Goal: Information Seeking & Learning: Learn about a topic

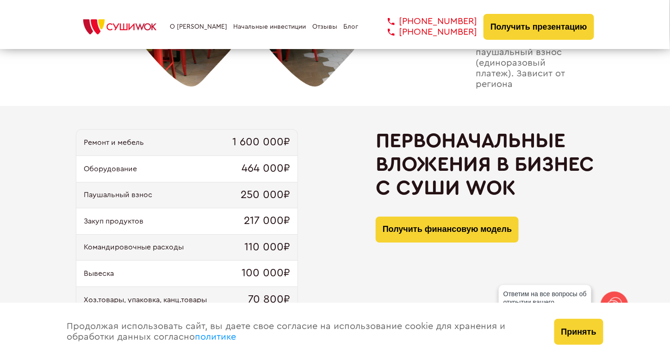
scroll to position [879, 0]
drag, startPoint x: 245, startPoint y: 216, endPoint x: 276, endPoint y: 222, distance: 31.0
click at [276, 222] on span "217 000₽" at bounding box center [267, 221] width 46 height 13
click at [303, 288] on div "Ремонт и мебель 1 600 000₽ Оборудование 464 000₽ Паушальный взнос 250 000₽ Заку…" at bounding box center [335, 265] width 518 height 273
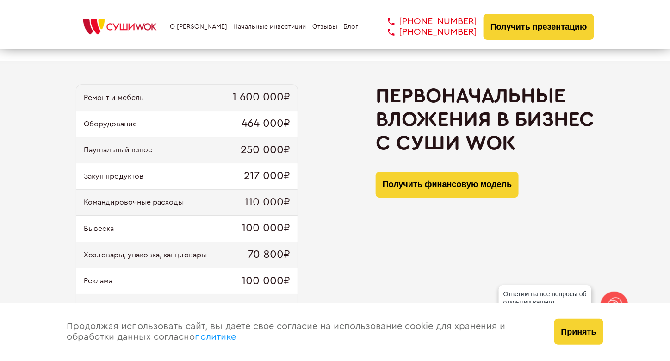
scroll to position [925, 0]
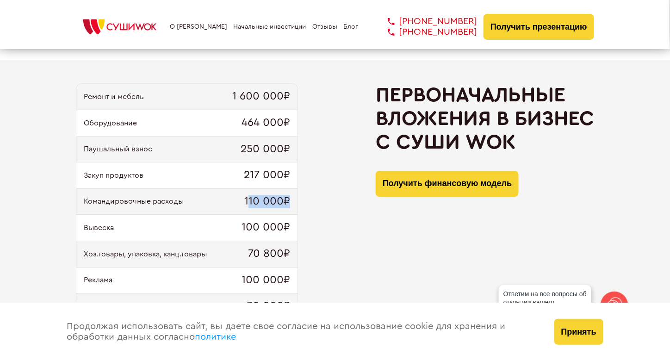
drag, startPoint x: 248, startPoint y: 199, endPoint x: 301, endPoint y: 203, distance: 52.4
click at [299, 203] on div "Ремонт и мебель 1 600 000₽ Оборудование 464 000₽ Паушальный взнос 250 000₽ Заку…" at bounding box center [335, 219] width 518 height 273
click at [324, 228] on div "Ремонт и мебель 1 600 000₽ Оборудование 464 000₽ Паушальный взнос 250 000₽ Заку…" at bounding box center [335, 219] width 518 height 273
drag, startPoint x: 240, startPoint y: 225, endPoint x: 308, endPoint y: 233, distance: 68.4
click at [307, 233] on div "Ремонт и мебель 1 600 000₽ Оборудование 464 000₽ Паушальный взнос 250 000₽ Заку…" at bounding box center [335, 219] width 518 height 273
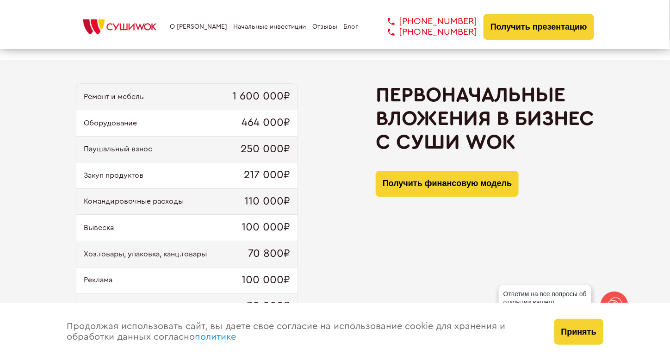
click at [328, 243] on div "Ремонт и мебель 1 600 000₽ Оборудование 464 000₽ Паушальный взнос 250 000₽ Заку…" at bounding box center [335, 219] width 518 height 273
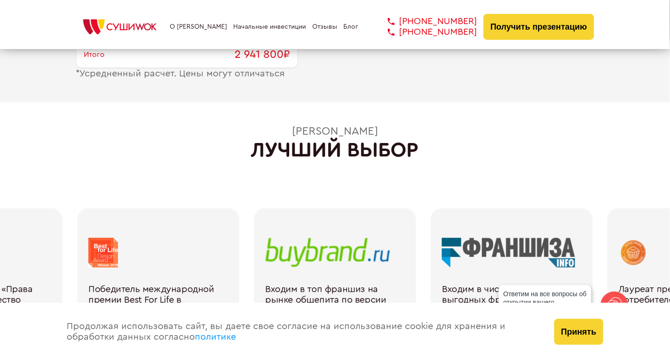
scroll to position [1341, 0]
